Goal: Task Accomplishment & Management: Use online tool/utility

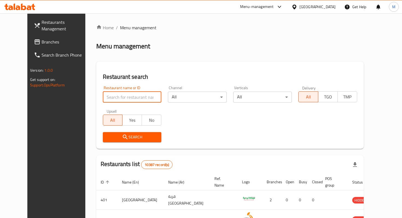
click at [122, 96] on input "search" at bounding box center [132, 97] width 59 height 11
type input "passion [PERSON_NAME]"
click button "Search" at bounding box center [132, 137] width 59 height 10
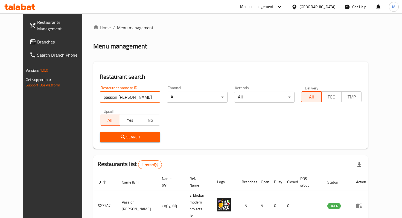
scroll to position [22, 0]
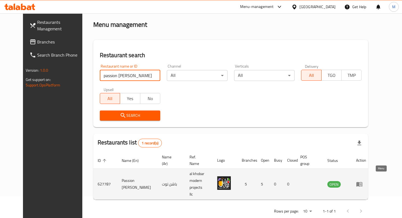
click at [366, 181] on link "enhanced table" at bounding box center [361, 184] width 10 height 7
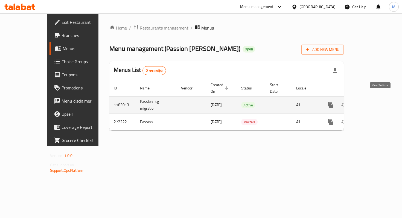
click at [374, 102] on icon "enhanced table" at bounding box center [370, 105] width 7 height 7
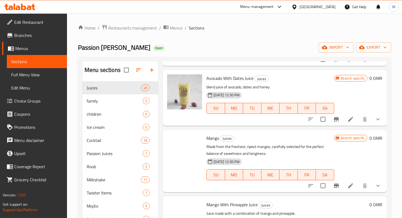
scroll to position [471, 0]
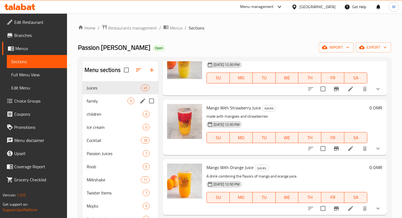
click at [103, 101] on span "family" at bounding box center [107, 101] width 41 height 7
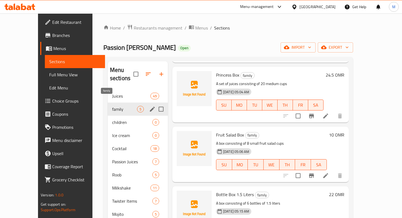
scroll to position [80, 0]
click at [112, 132] on span "Ice cream" at bounding box center [124, 135] width 25 height 7
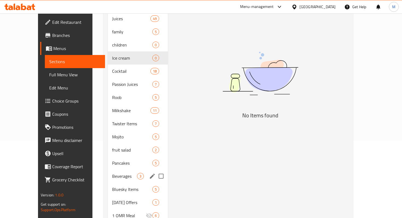
scroll to position [89, 0]
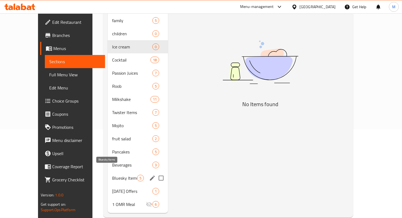
click at [112, 175] on span "Bluesky Items" at bounding box center [124, 178] width 25 height 7
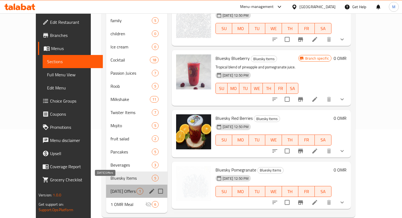
click at [110, 188] on span "[DATE] Offers" at bounding box center [123, 191] width 26 height 7
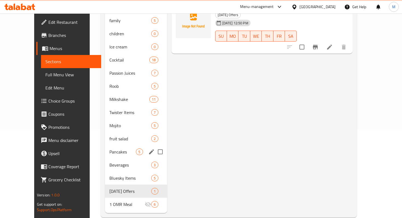
click at [109, 148] on span "Pancakes" at bounding box center [122, 151] width 27 height 7
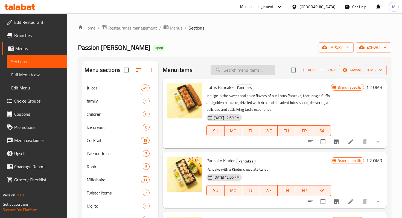
click at [237, 72] on input "search" at bounding box center [243, 70] width 65 height 10
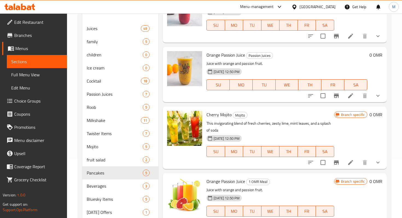
scroll to position [63, 0]
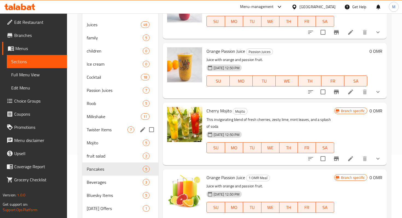
type input "ora"
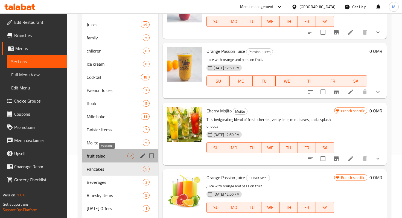
click at [104, 154] on span "fruit salad" at bounding box center [107, 156] width 41 height 7
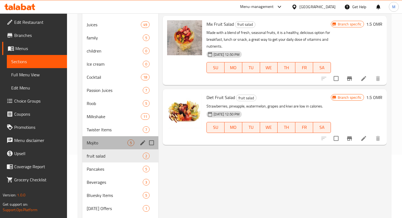
click at [105, 139] on div "Mojito 5" at bounding box center [120, 142] width 76 height 13
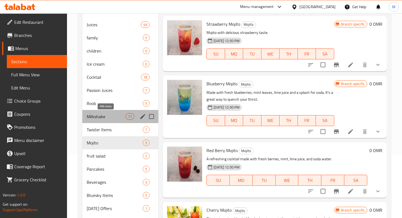
click at [104, 116] on span "Milkshake" at bounding box center [106, 116] width 39 height 7
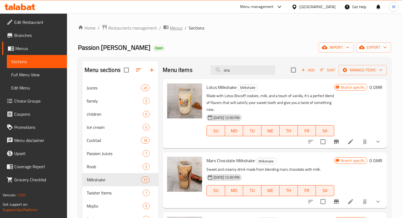
click at [173, 27] on span "Menus" at bounding box center [176, 28] width 13 height 7
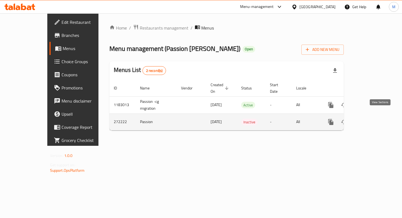
click at [374, 119] on icon "enhanced table" at bounding box center [370, 122] width 7 height 7
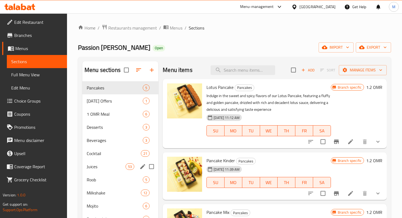
click at [95, 167] on span "Juices" at bounding box center [106, 166] width 39 height 7
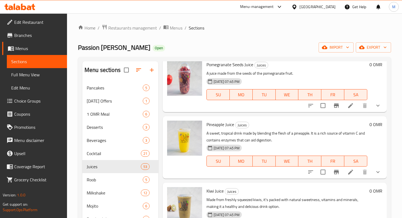
scroll to position [1678, 0]
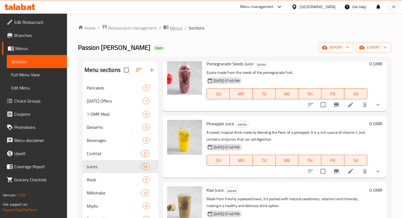
click at [177, 28] on span "Menus" at bounding box center [176, 28] width 13 height 7
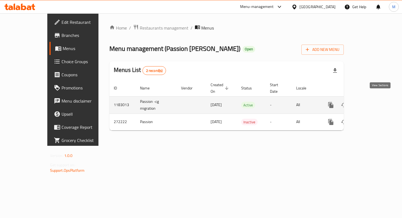
click at [374, 102] on icon "enhanced table" at bounding box center [370, 105] width 7 height 7
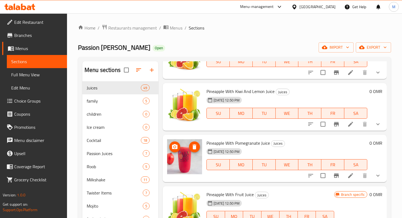
scroll to position [91, 0]
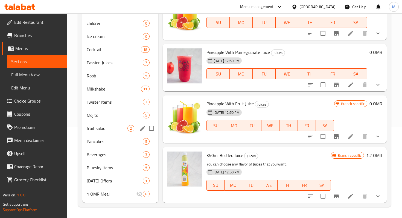
click at [103, 122] on div "fruit salad 2" at bounding box center [120, 128] width 76 height 13
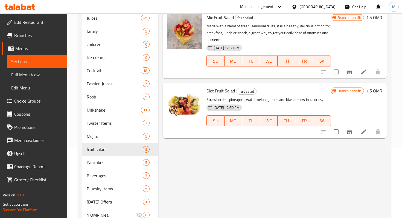
scroll to position [53, 0]
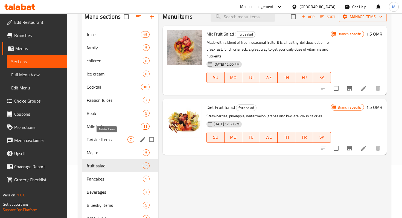
click at [97, 142] on span "Twister Items" at bounding box center [107, 139] width 41 height 7
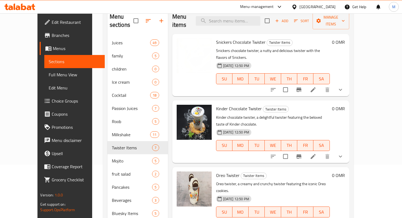
scroll to position [51, 0]
